Goal: Complete application form: Complete application form

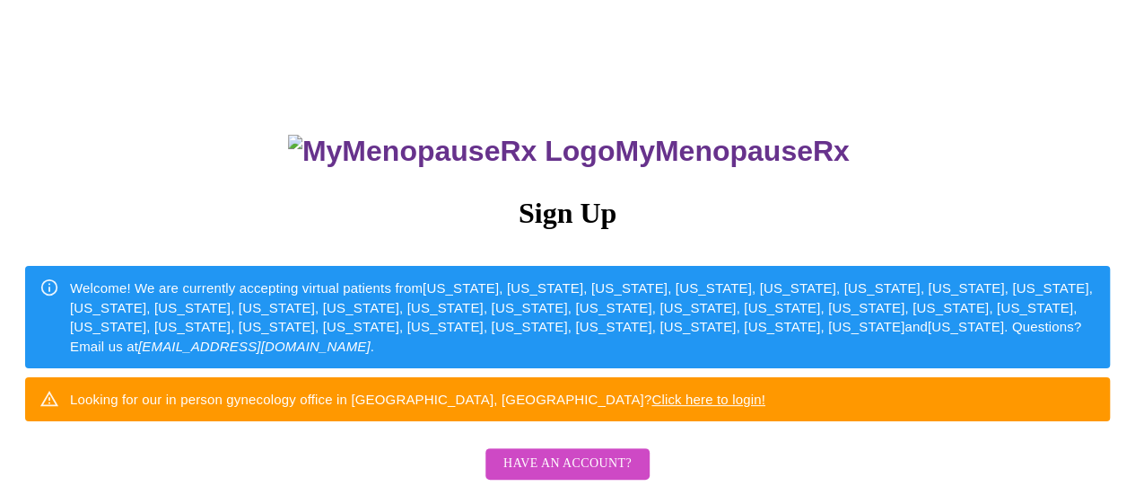
click at [29, 117] on div "MyMenopauseRx Sign Up Welcome! We are currently accepting virtual patients from…" at bounding box center [567, 303] width 1121 height 593
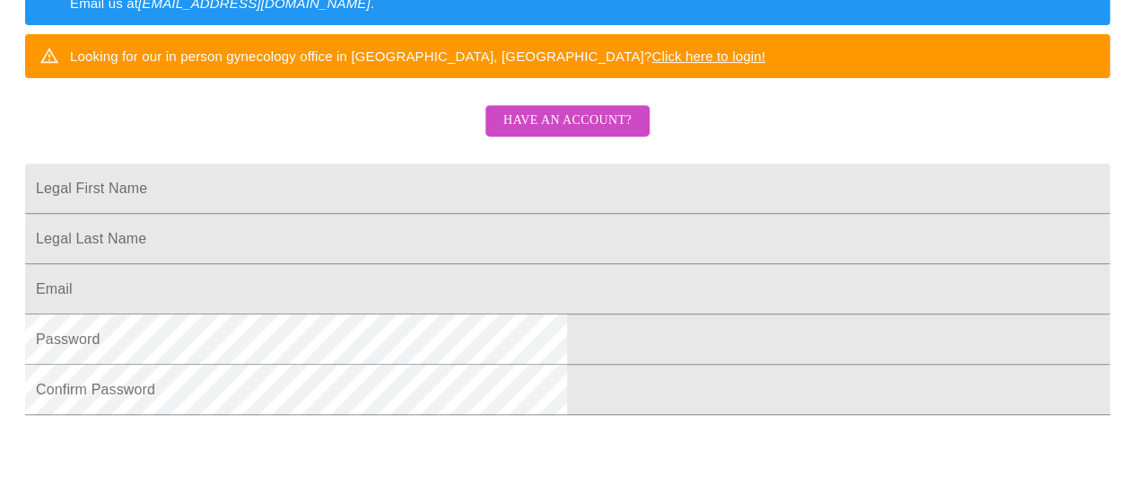
scroll to position [302, 0]
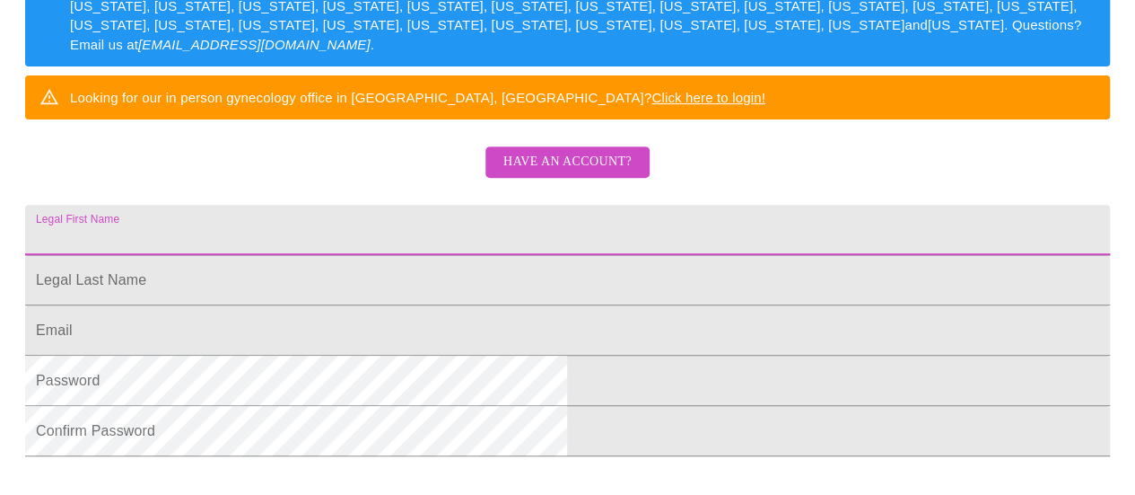
click at [537, 255] on input "Legal First Name" at bounding box center [567, 230] width 1085 height 50
type input "[PERSON_NAME]"
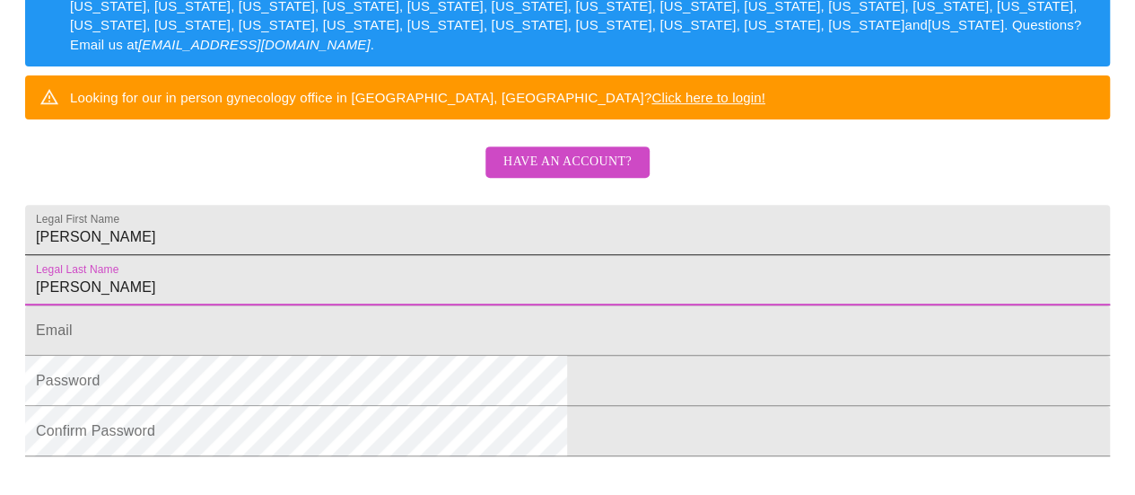
type input "[PERSON_NAME]"
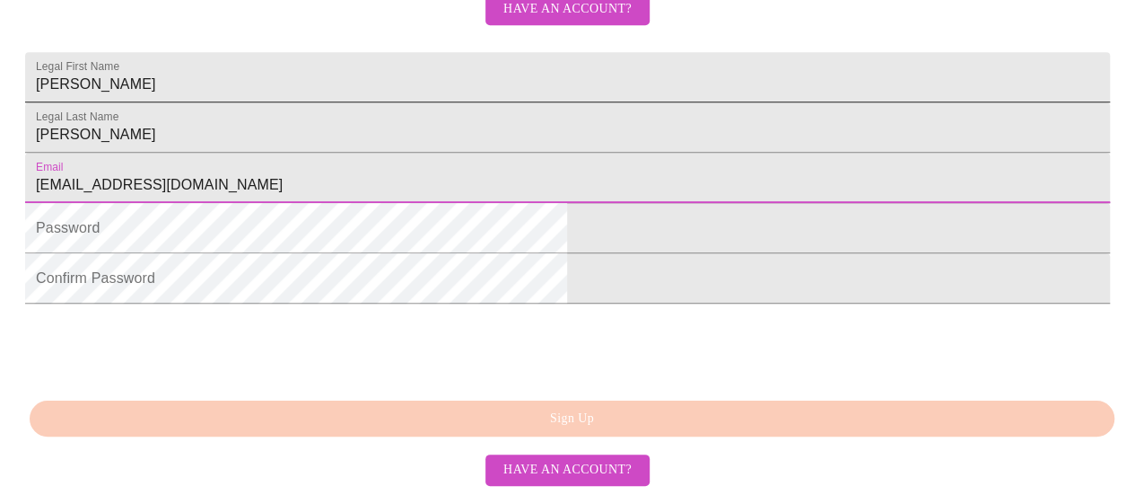
scroll to position [499, 0]
type input "[EMAIL_ADDRESS][DOMAIN_NAME]"
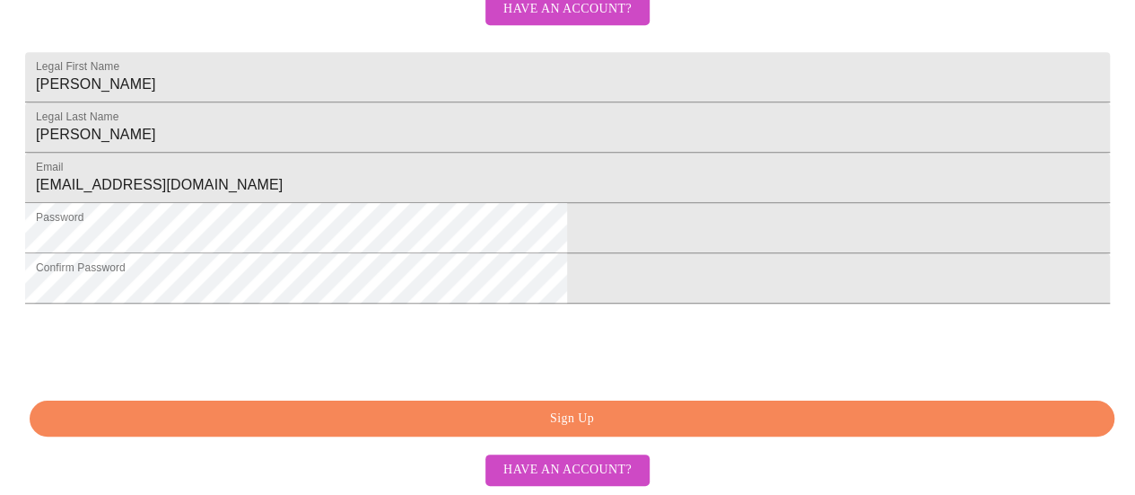
scroll to position [562, 0]
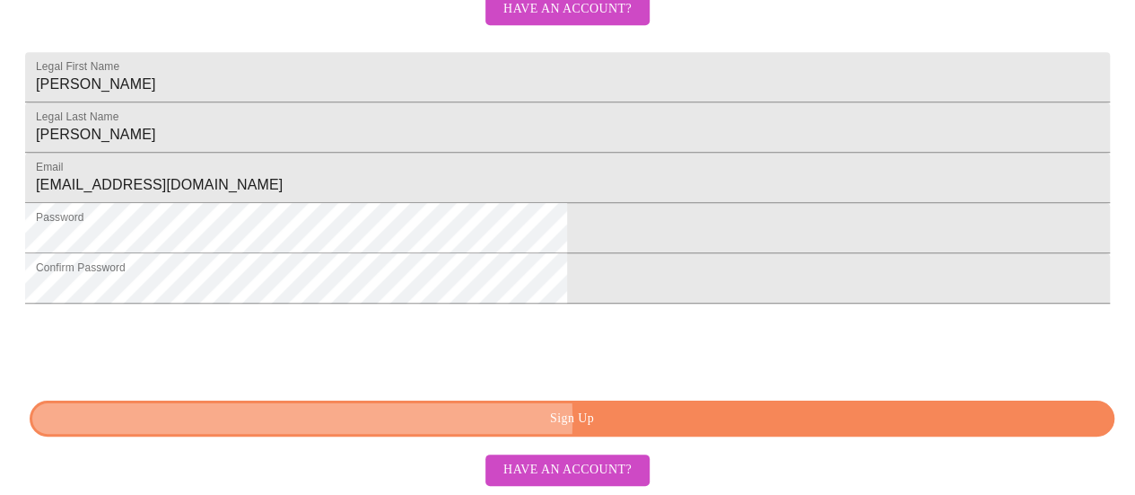
click at [517, 430] on span "Sign Up" at bounding box center [572, 418] width 1044 height 22
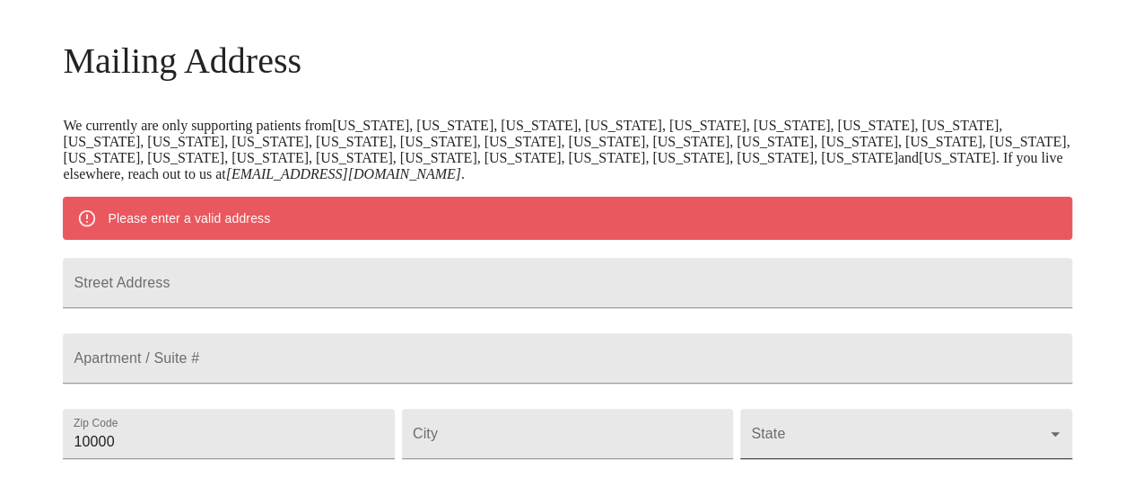
scroll to position [257, 0]
click at [710, 276] on input "Street Address" at bounding box center [567, 283] width 1009 height 50
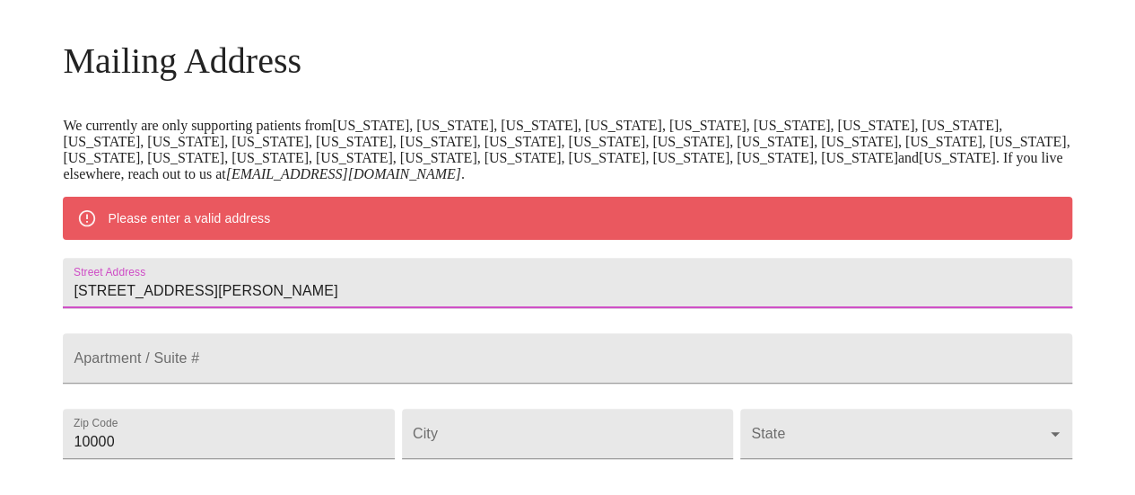
type input "[STREET_ADDRESS][PERSON_NAME]"
click at [693, 349] on div "Apartment / Suite #" at bounding box center [567, 357] width 1016 height 75
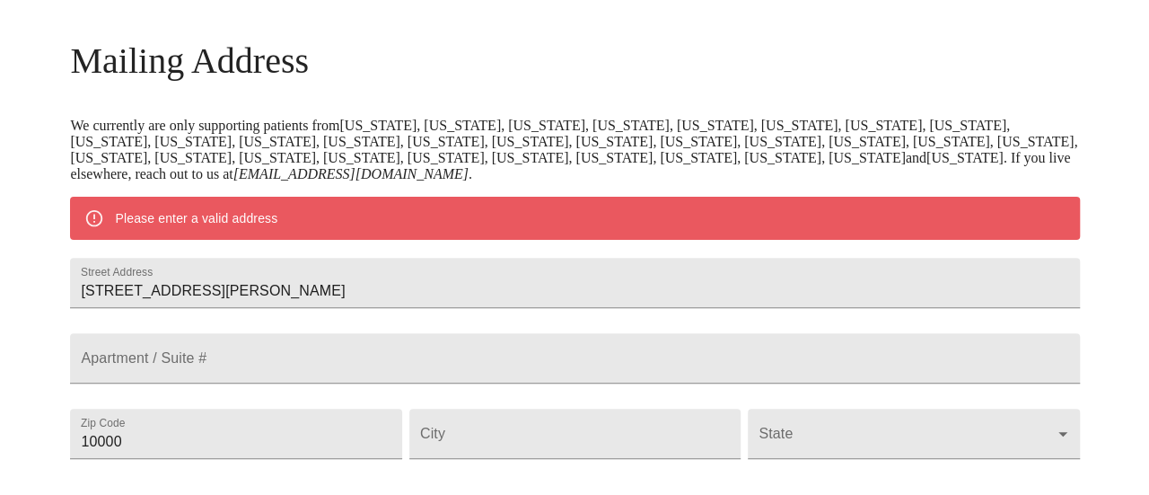
scroll to position [337, 0]
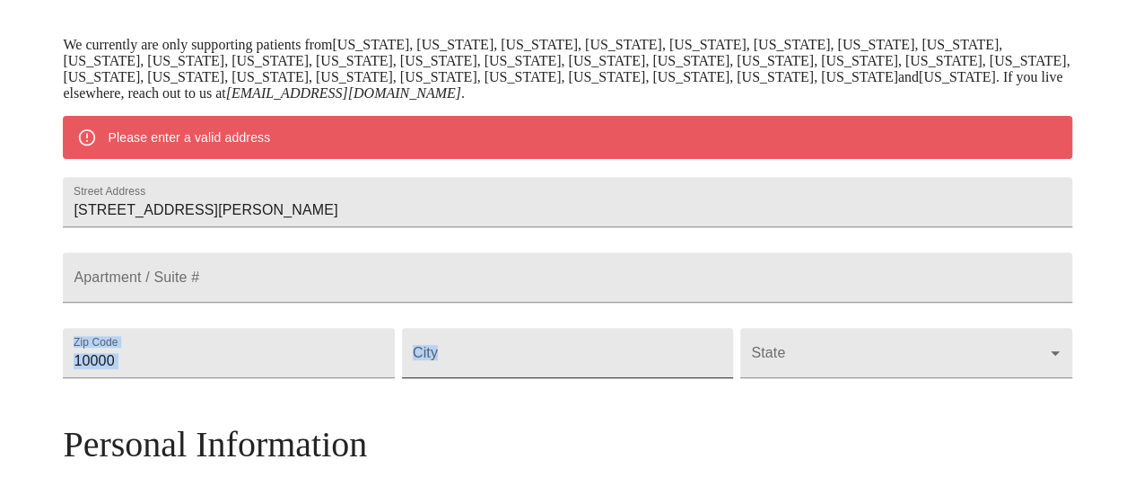
drag, startPoint x: 693, startPoint y: 349, endPoint x: 483, endPoint y: 421, distance: 222.0
click at [483, 390] on div "Street Address [STREET_ADDRESS][GEOGRAPHIC_DATA][PERSON_NAME] / Suite # Zip Cod…" at bounding box center [567, 277] width 1016 height 226
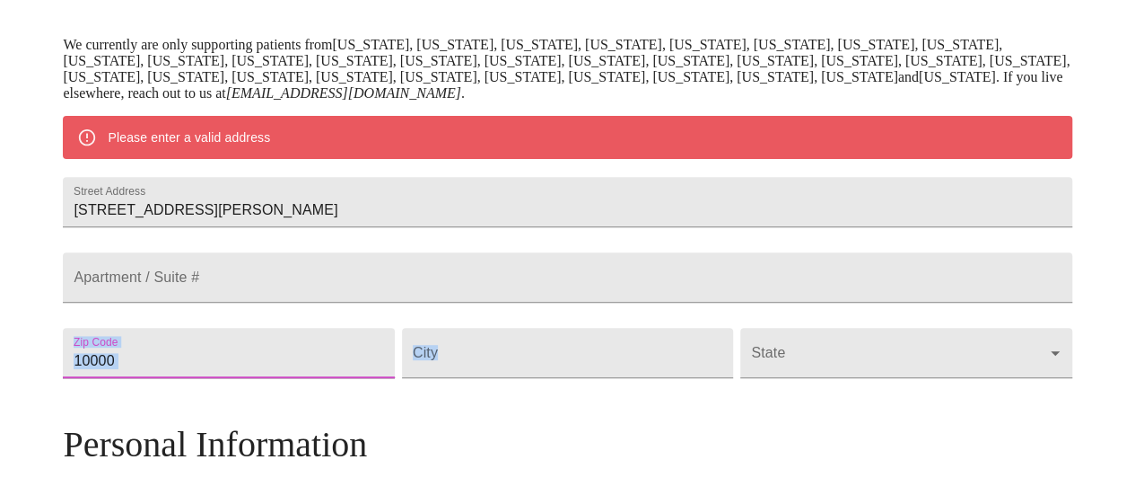
click at [394, 378] on input "10000" at bounding box center [228, 353] width 331 height 50
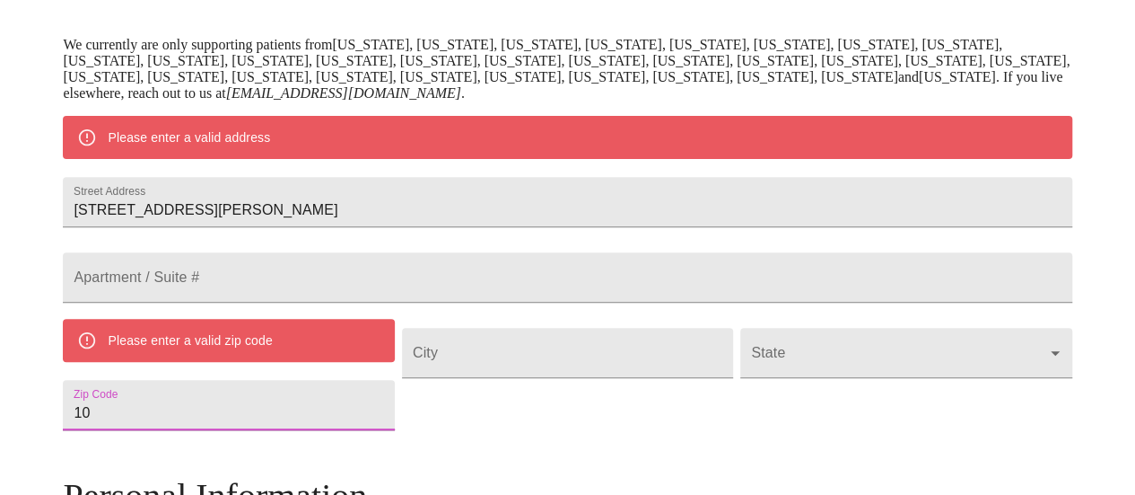
type input "1"
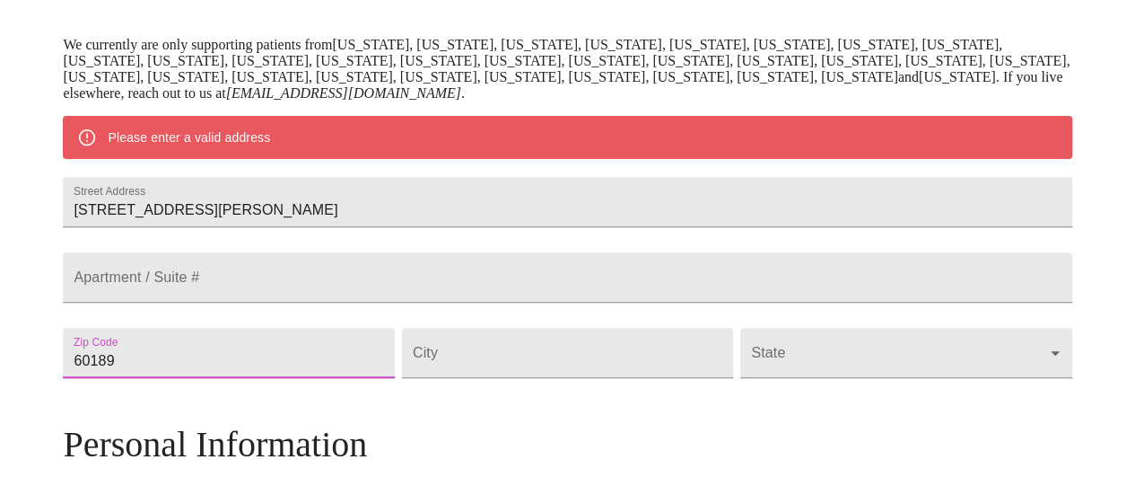
type input "60189"
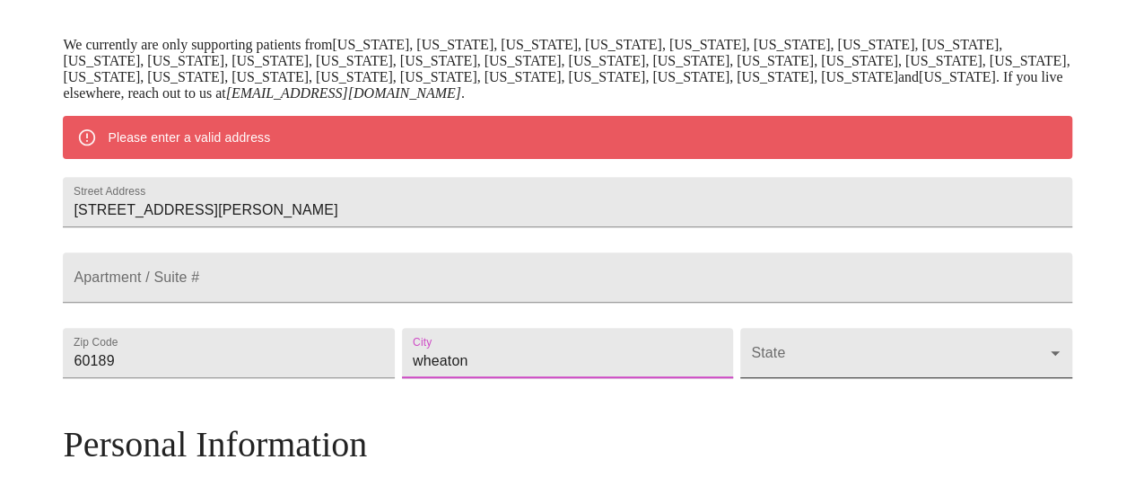
type input "wheaton"
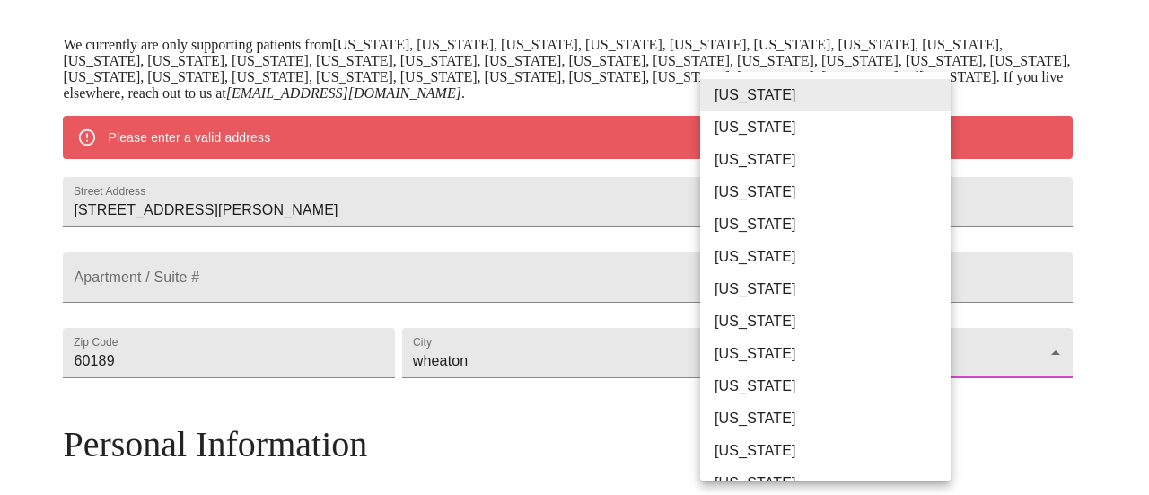
click at [865, 402] on body "MyMenopauseRx Welcome to MyMenopauseRx Since it's your first time here, you'll …" at bounding box center [574, 377] width 1134 height 1415
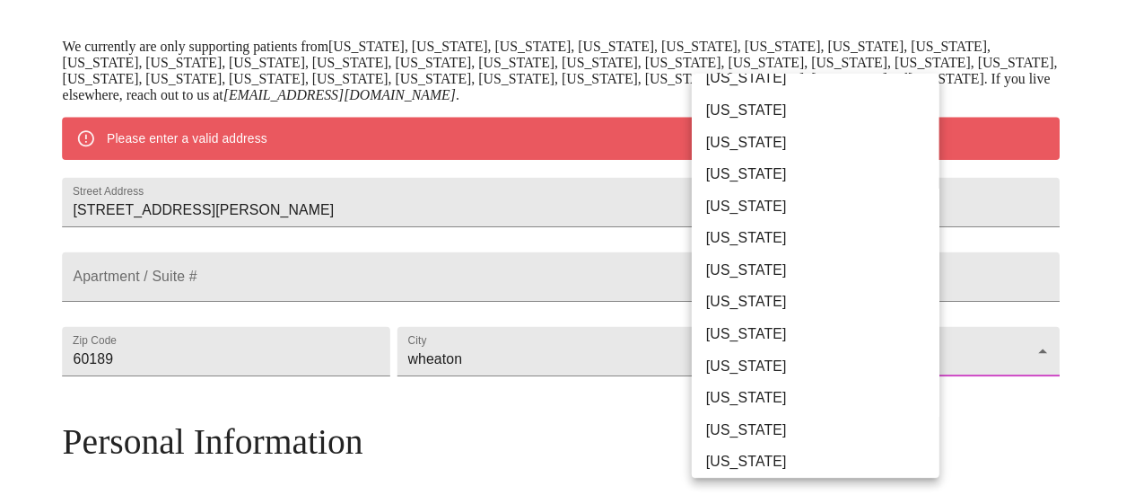
scroll to position [117, 0]
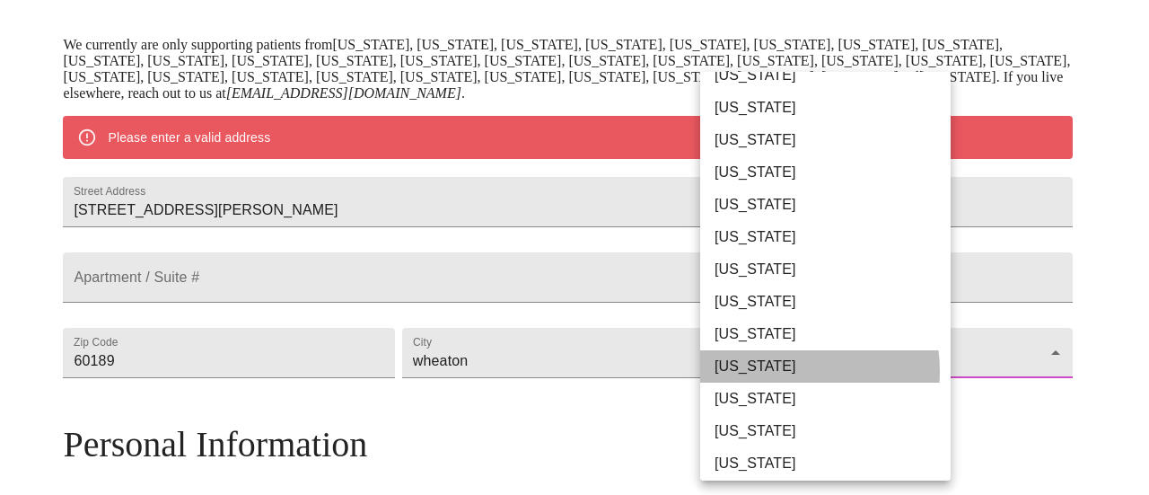
click at [780, 371] on li "[US_STATE]" at bounding box center [832, 366] width 264 height 32
type input "[US_STATE]"
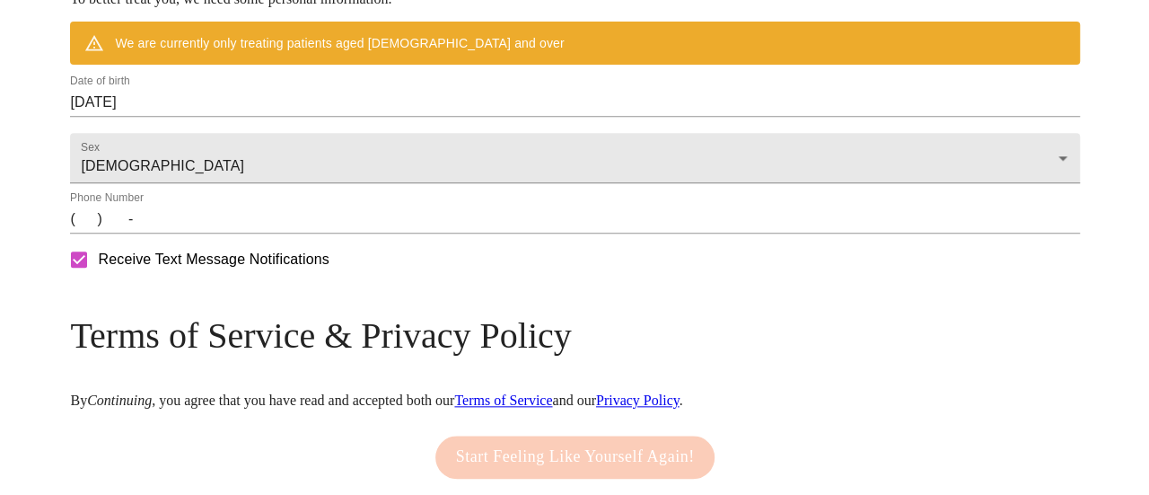
scroll to position [795, 0]
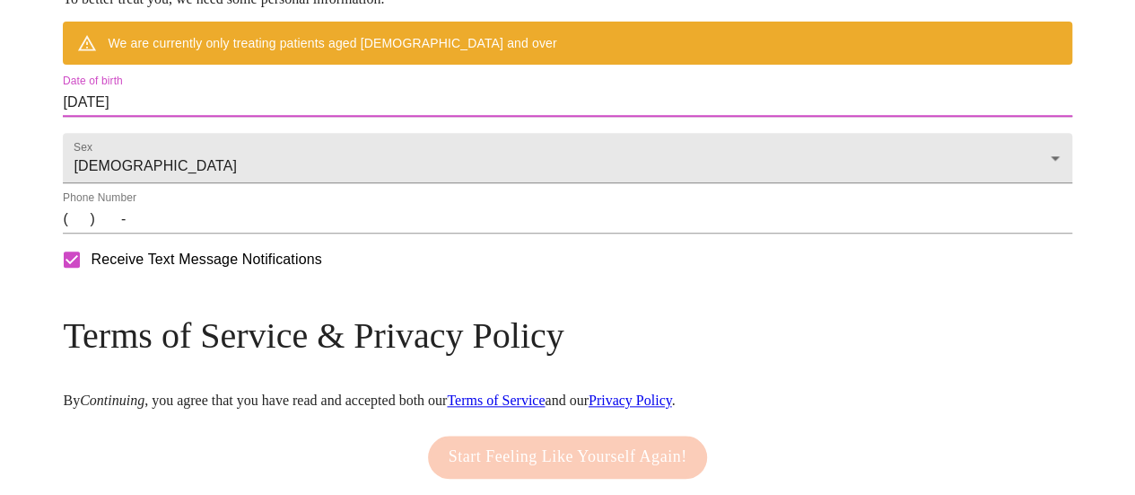
click at [263, 117] on input "[DATE]" at bounding box center [567, 102] width 1009 height 29
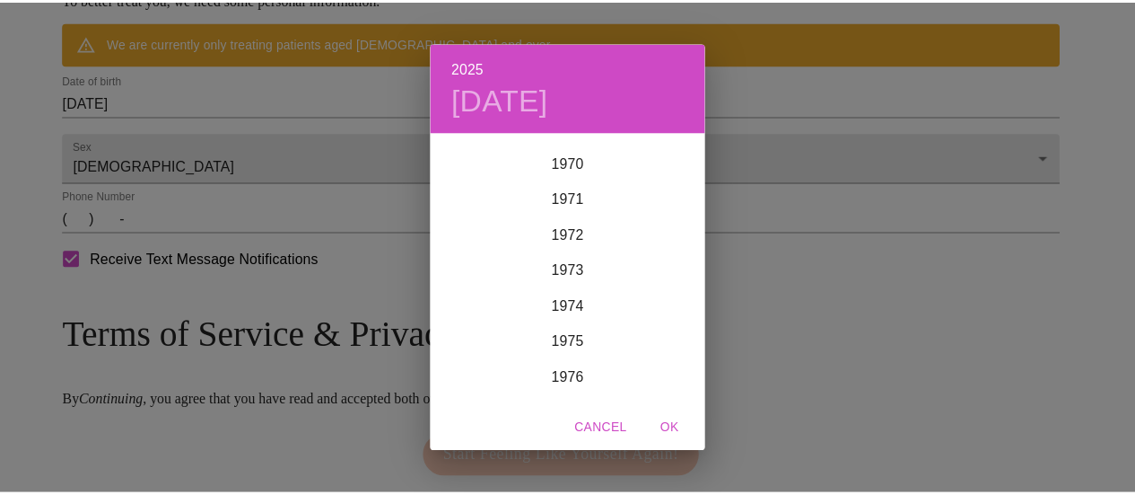
scroll to position [2536, 0]
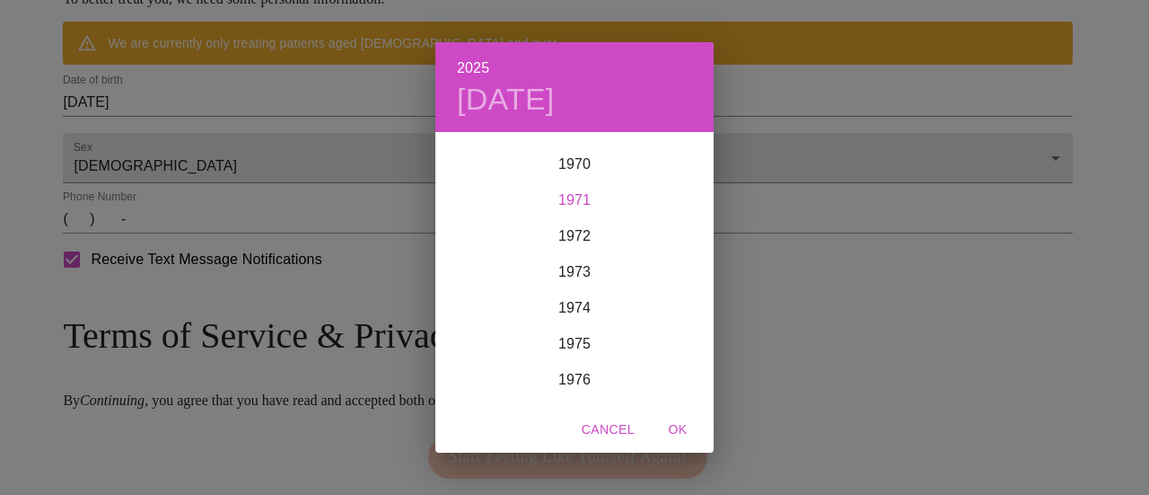
click at [581, 200] on div "1971" at bounding box center [574, 200] width 278 height 36
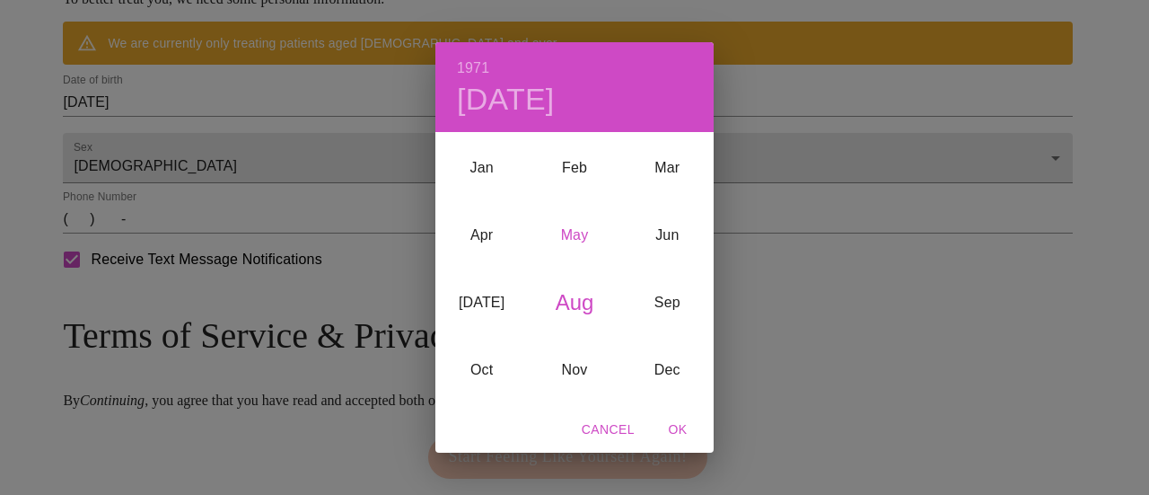
click at [575, 229] on div "May" at bounding box center [574, 234] width 92 height 67
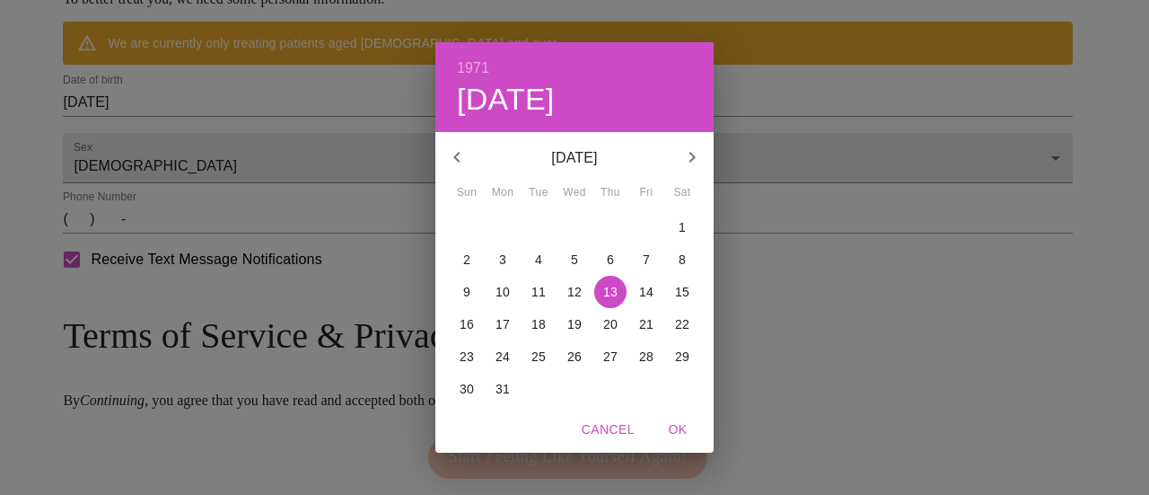
click at [504, 290] on p "10" at bounding box center [502, 292] width 14 height 18
click at [679, 423] on span "OK" at bounding box center [677, 429] width 43 height 22
type input "[DATE]"
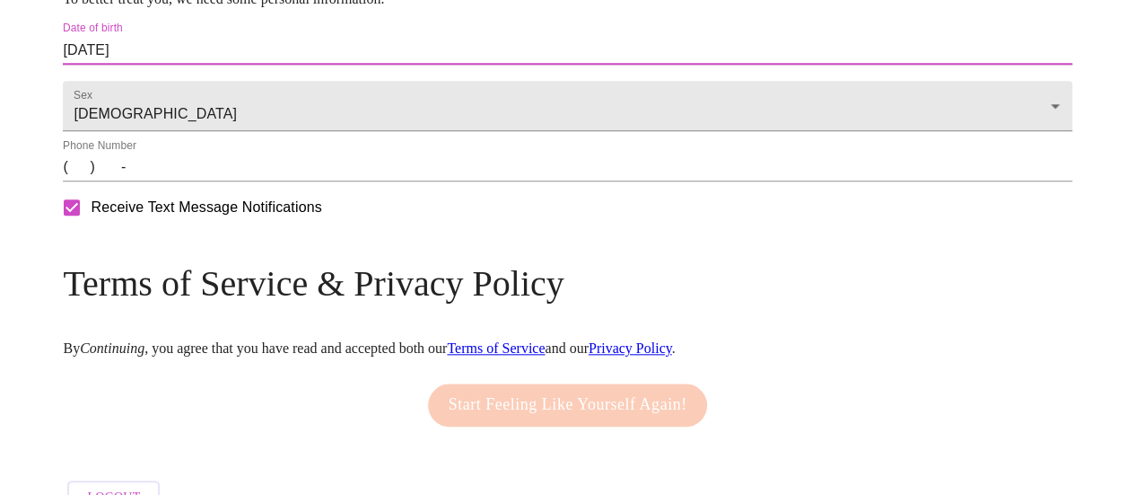
click at [195, 181] on input "(   )    -" at bounding box center [567, 167] width 1009 height 29
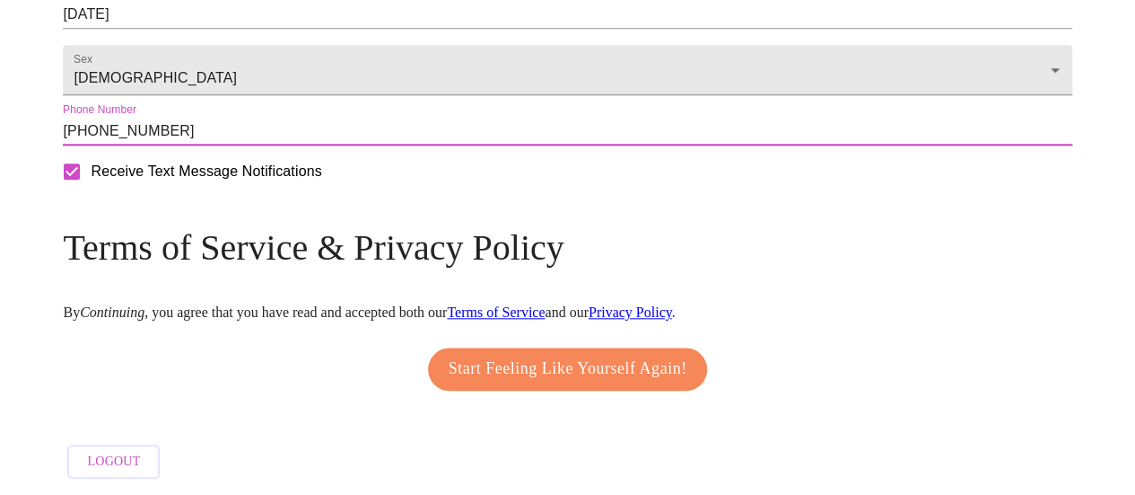
scroll to position [885, 0]
type input "[PHONE_NUMBER]"
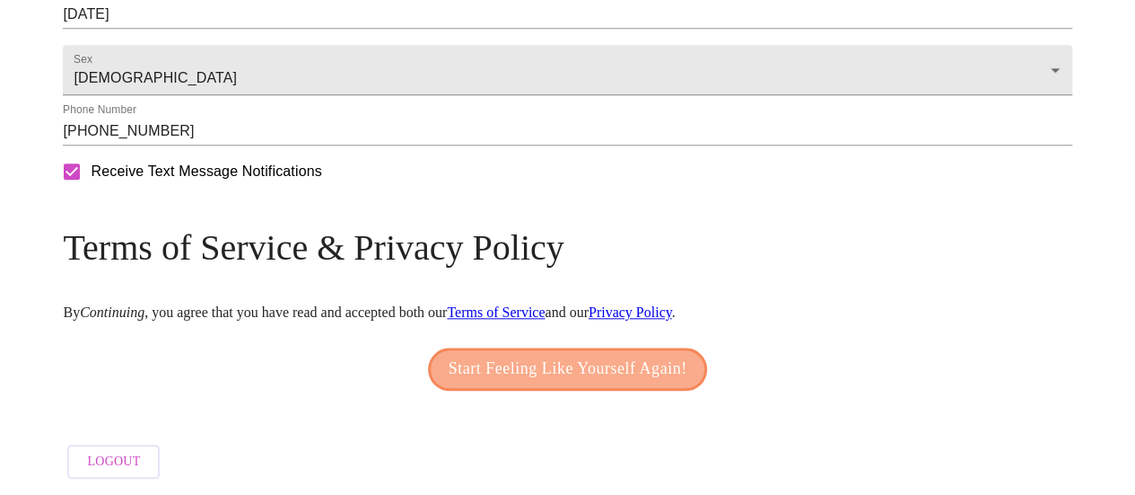
click at [562, 376] on button "Start Feeling Like Yourself Again!" at bounding box center [568, 368] width 280 height 43
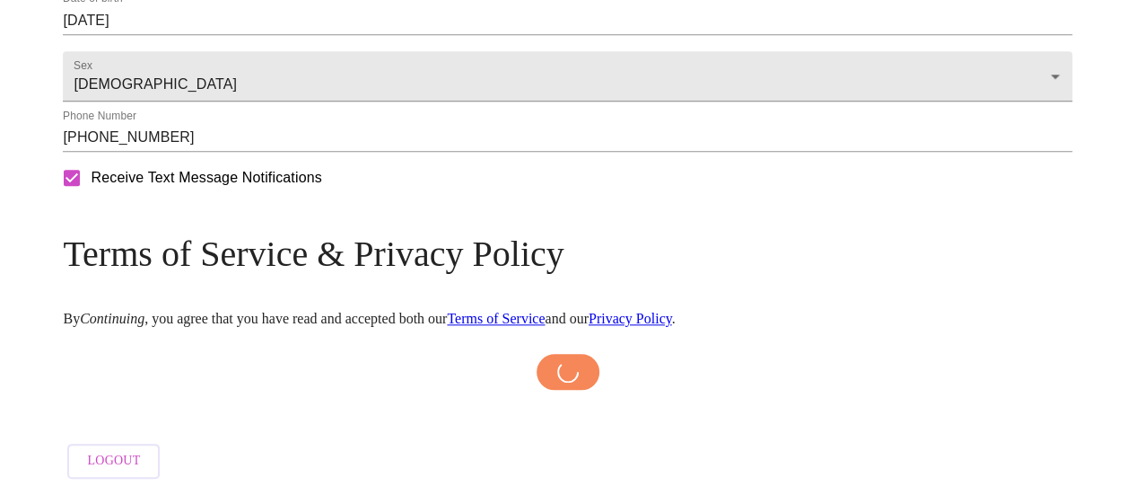
scroll to position [879, 0]
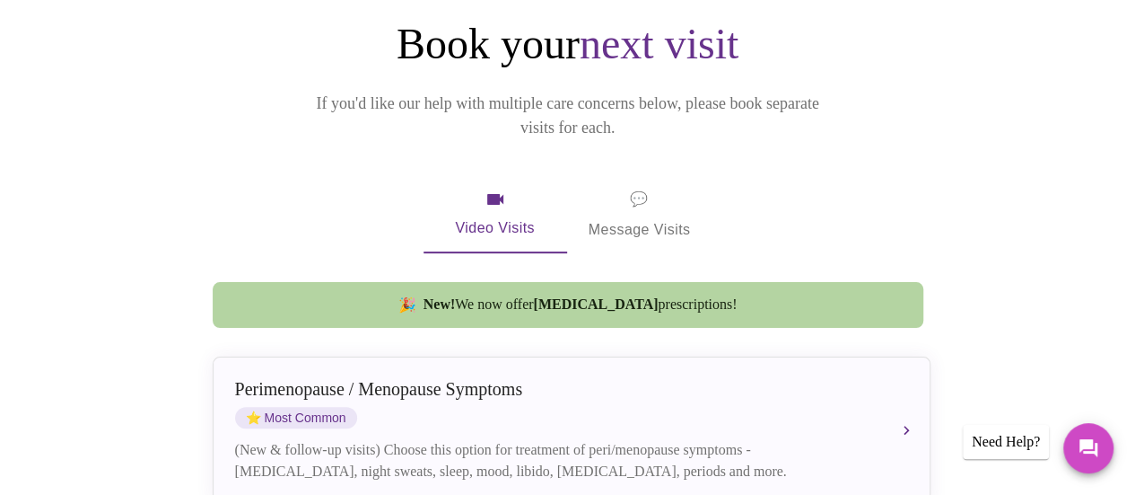
scroll to position [217, 0]
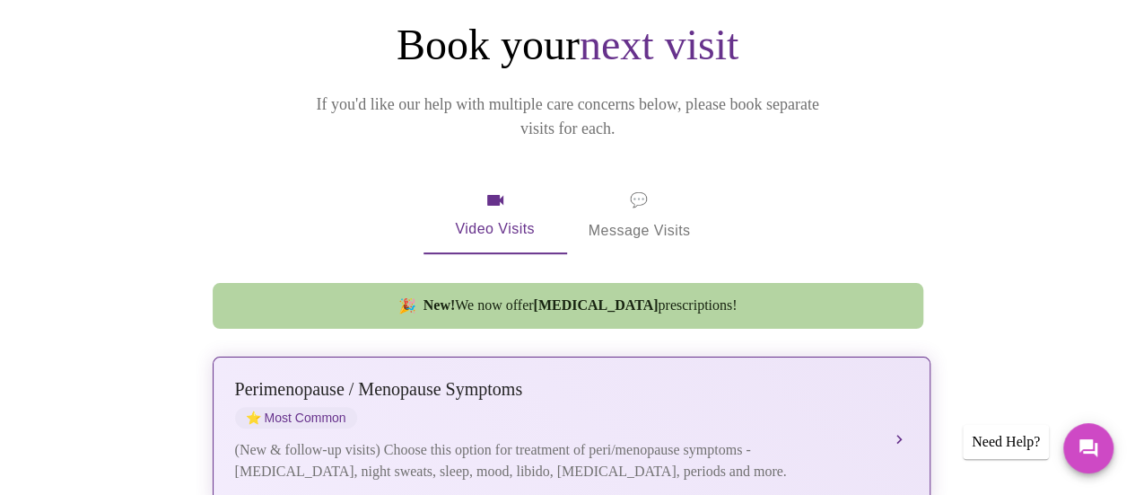
click at [902, 386] on button "[MEDICAL_DATA] / Menopause Symptoms ⭐ Most Common (New & follow-up visits) Choo…" at bounding box center [572, 430] width 718 height 148
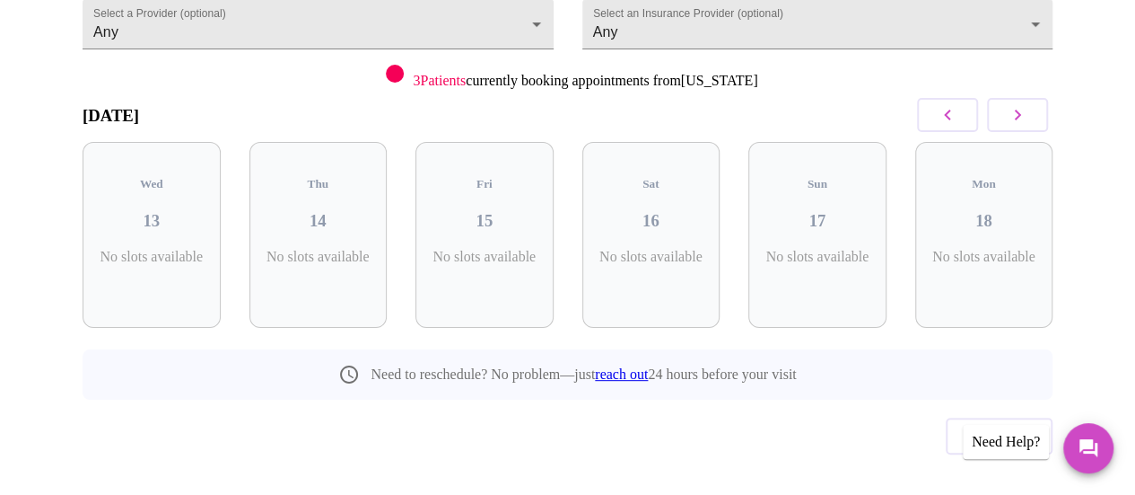
scroll to position [210, 0]
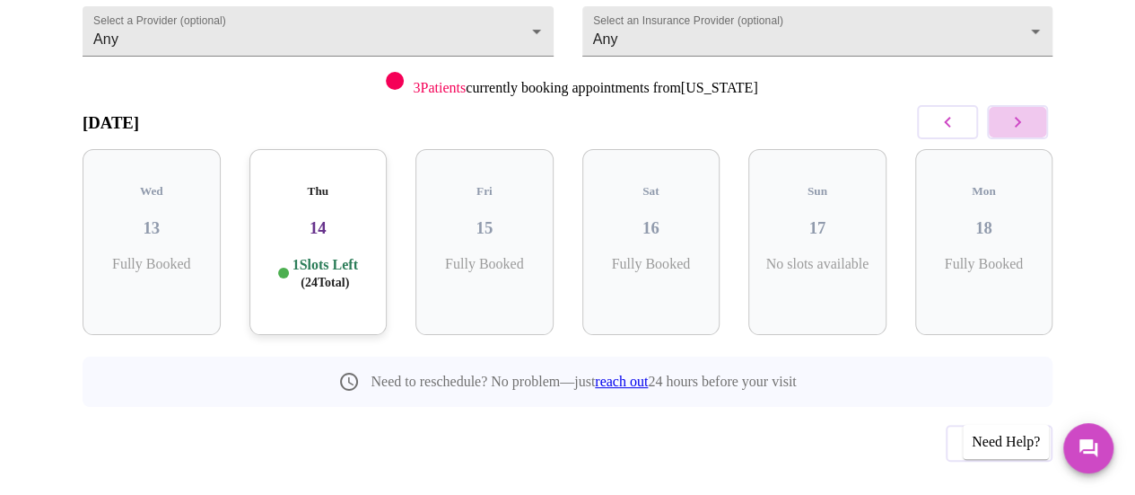
click at [1020, 109] on button "button" at bounding box center [1017, 122] width 61 height 34
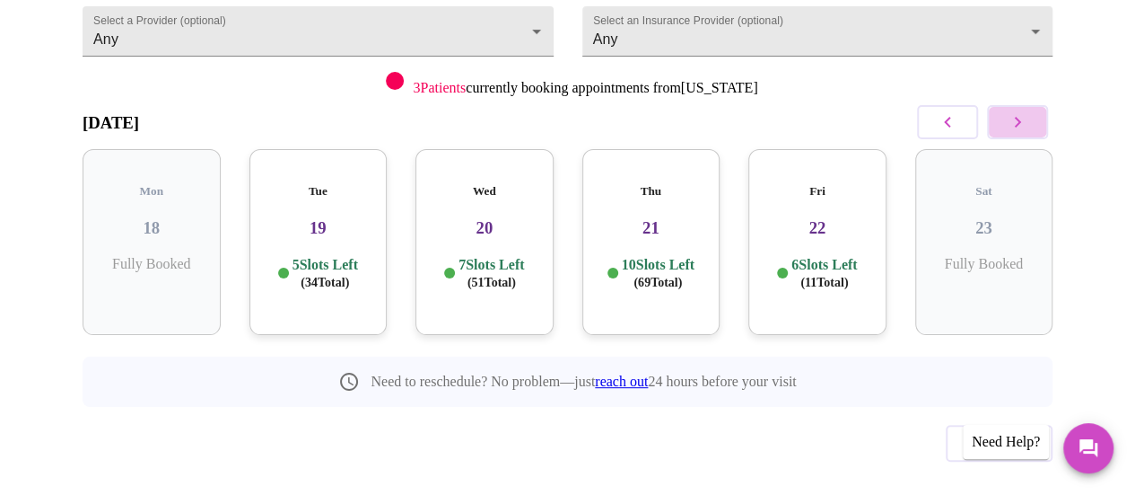
click at [1020, 109] on button "button" at bounding box center [1017, 122] width 61 height 34
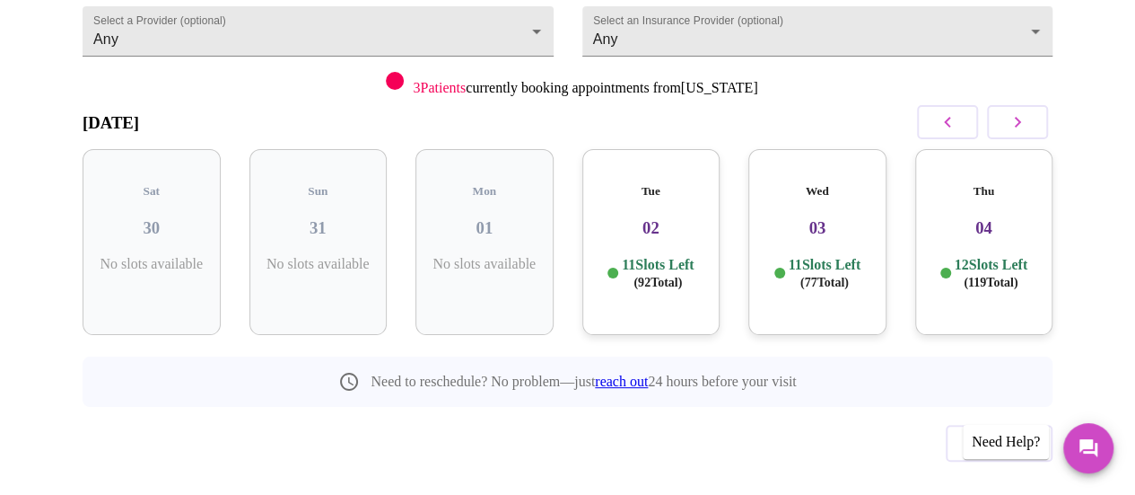
scroll to position [0, 0]
